Goal: Transaction & Acquisition: Obtain resource

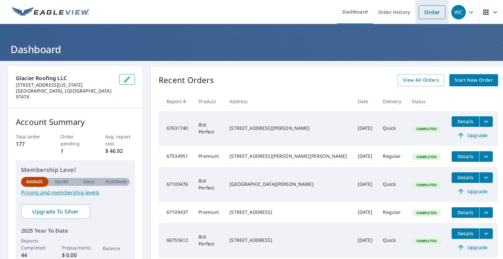
click at [426, 14] on link "Order" at bounding box center [432, 12] width 27 height 14
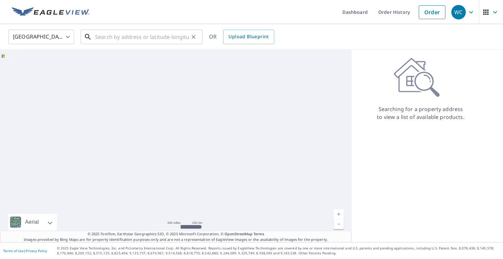
click at [139, 35] on input "text" at bounding box center [142, 37] width 94 height 18
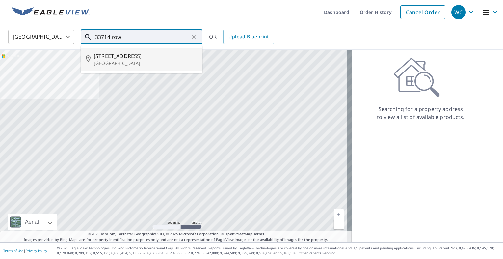
click at [142, 57] on span "[STREET_ADDRESS]" at bounding box center [145, 56] width 103 height 8
type input "[STREET_ADDRESS]"
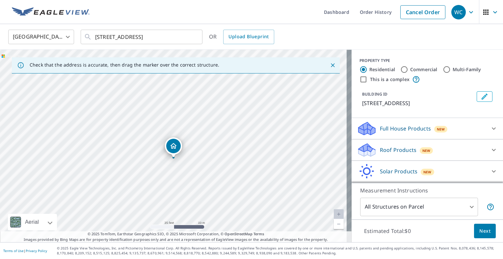
drag, startPoint x: 201, startPoint y: 145, endPoint x: 201, endPoint y: 158, distance: 13.2
click at [201, 158] on div "[STREET_ADDRESS]" at bounding box center [176, 146] width 352 height 192
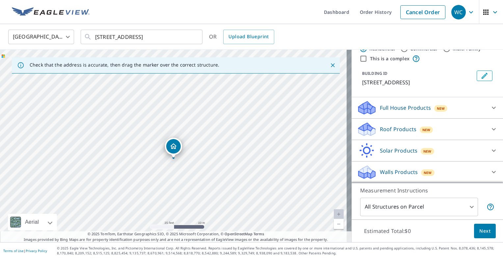
scroll to position [28, 0]
click at [399, 128] on p "Roof Products" at bounding box center [398, 129] width 37 height 8
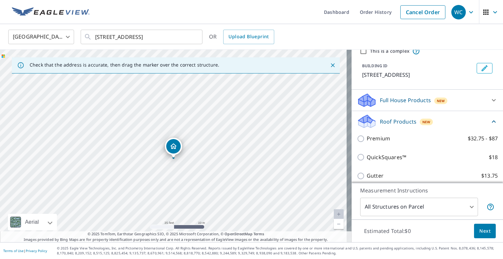
scroll to position [102, 0]
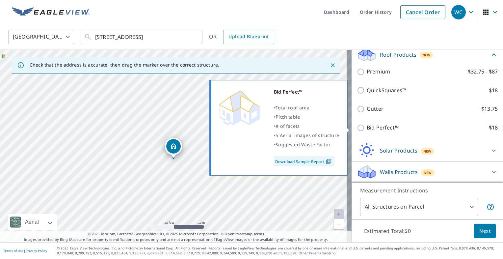
click at [311, 161] on link "Download Sample Report" at bounding box center [304, 161] width 61 height 11
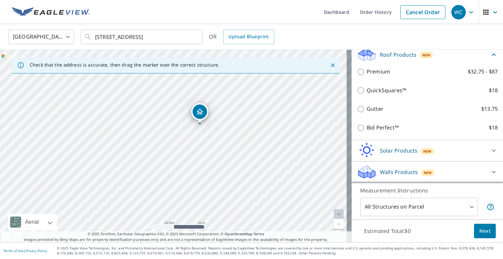
drag, startPoint x: 169, startPoint y: 179, endPoint x: 260, endPoint y: 161, distance: 93.3
click at [260, 161] on div "[STREET_ADDRESS]" at bounding box center [176, 146] width 352 height 192
drag, startPoint x: 235, startPoint y: 150, endPoint x: 221, endPoint y: 163, distance: 19.4
click at [221, 163] on div "[STREET_ADDRESS]" at bounding box center [176, 146] width 352 height 192
drag, startPoint x: 170, startPoint y: 171, endPoint x: 196, endPoint y: 143, distance: 38.0
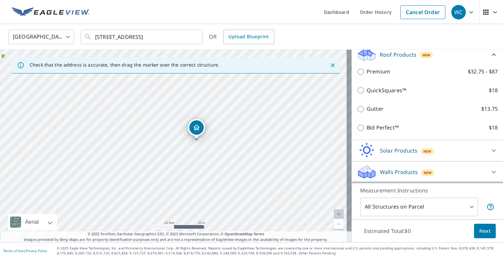
click at [196, 143] on div "[STREET_ADDRESS]" at bounding box center [176, 146] width 352 height 192
